Goal: Information Seeking & Learning: Learn about a topic

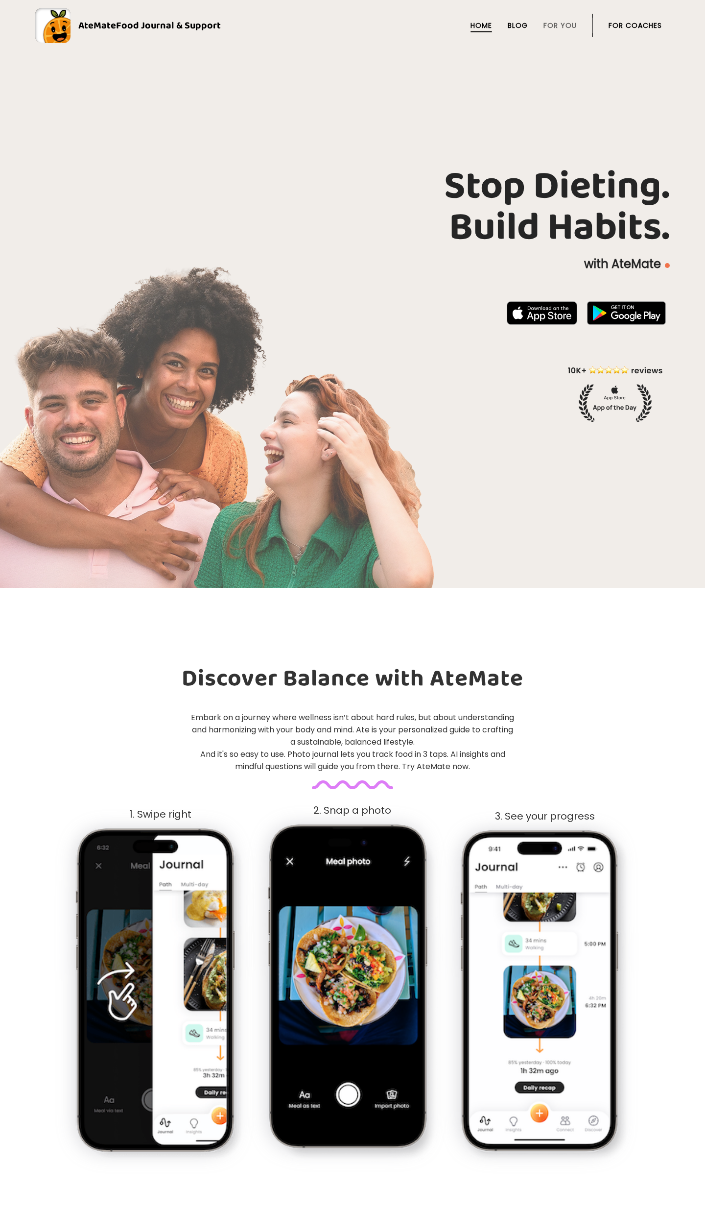
click at [522, 22] on link "Blog" at bounding box center [518, 26] width 20 height 8
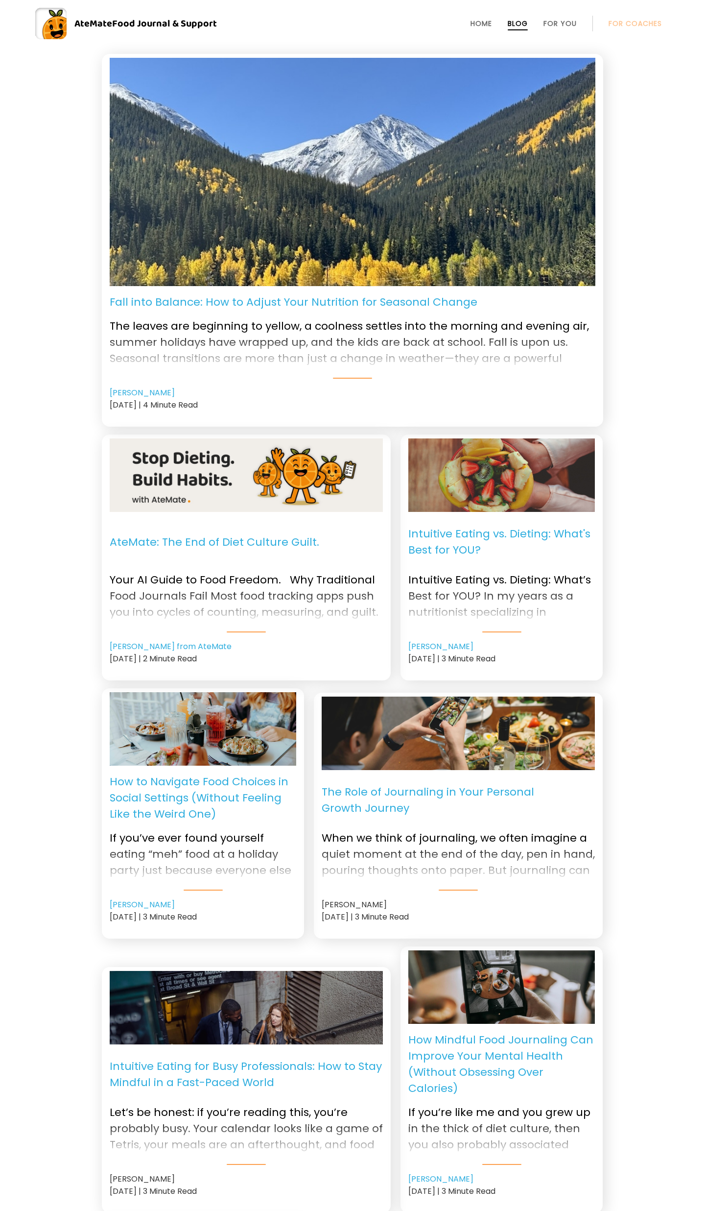
click at [251, 302] on p "Fall into Balance: How to Adjust Your Nutrition for Seasonal Change" at bounding box center [294, 302] width 368 height 16
